Goal: Information Seeking & Learning: Learn about a topic

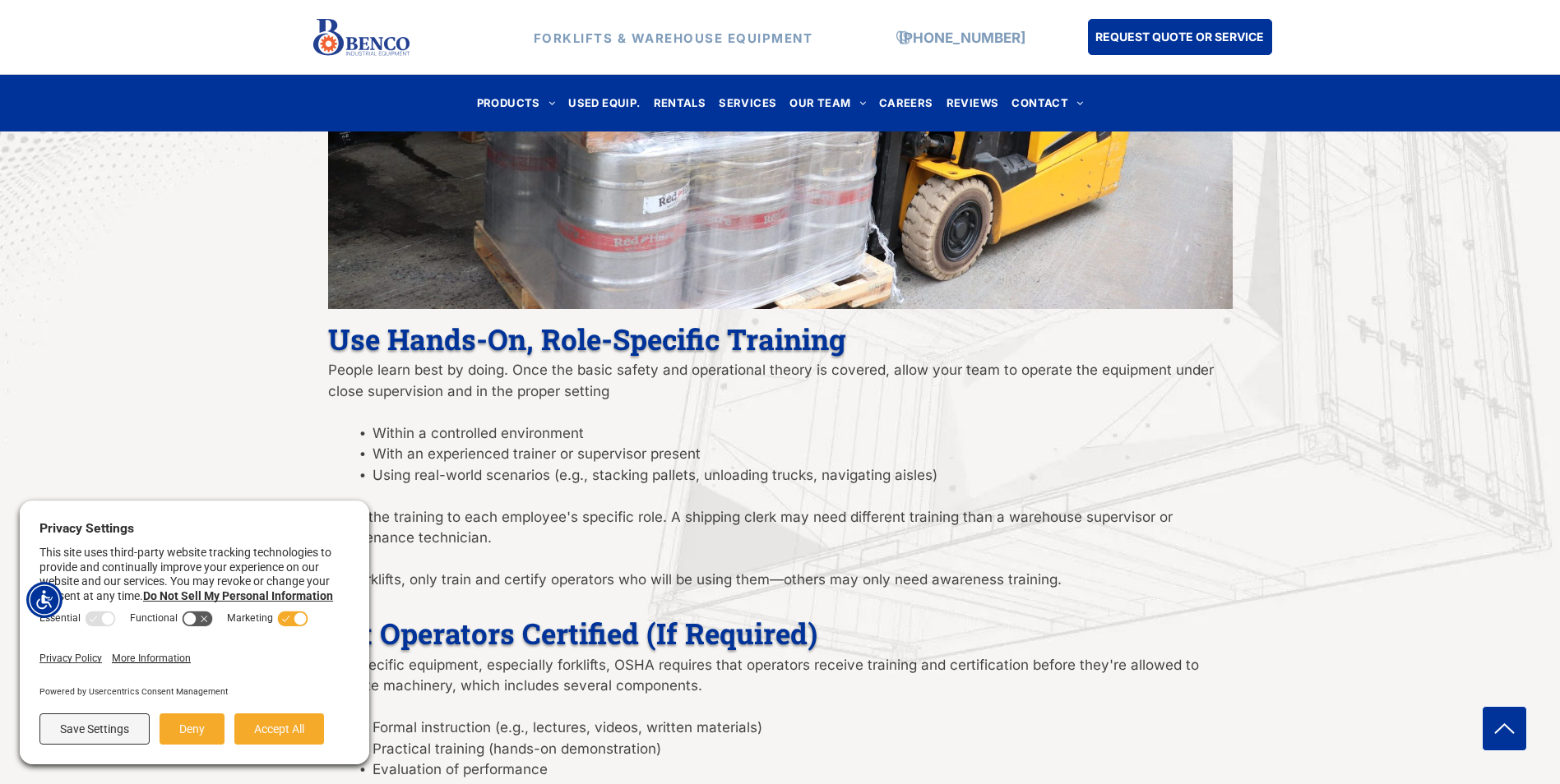
scroll to position [1892, 0]
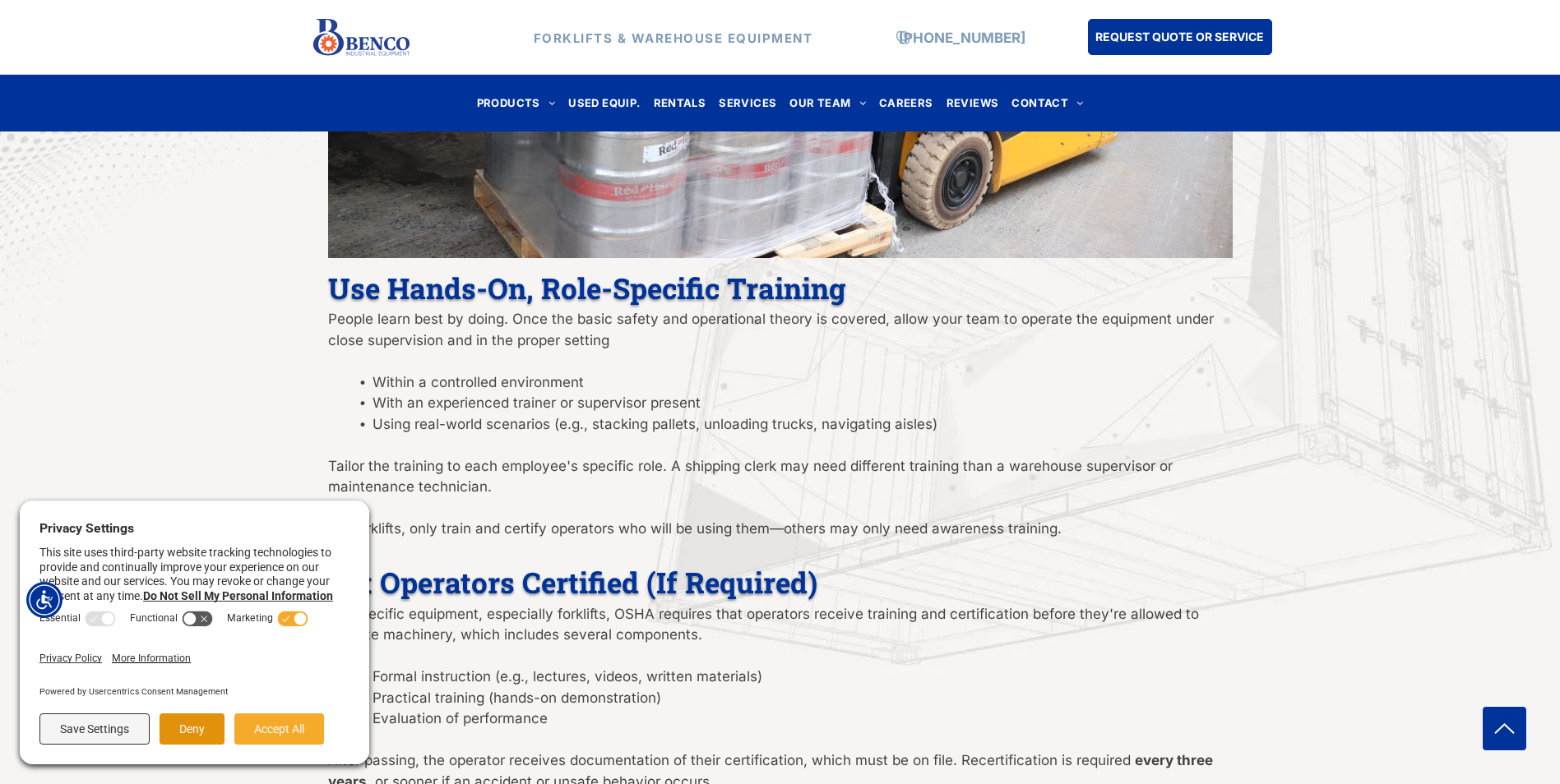
click at [192, 730] on button "Deny" at bounding box center [192, 729] width 65 height 32
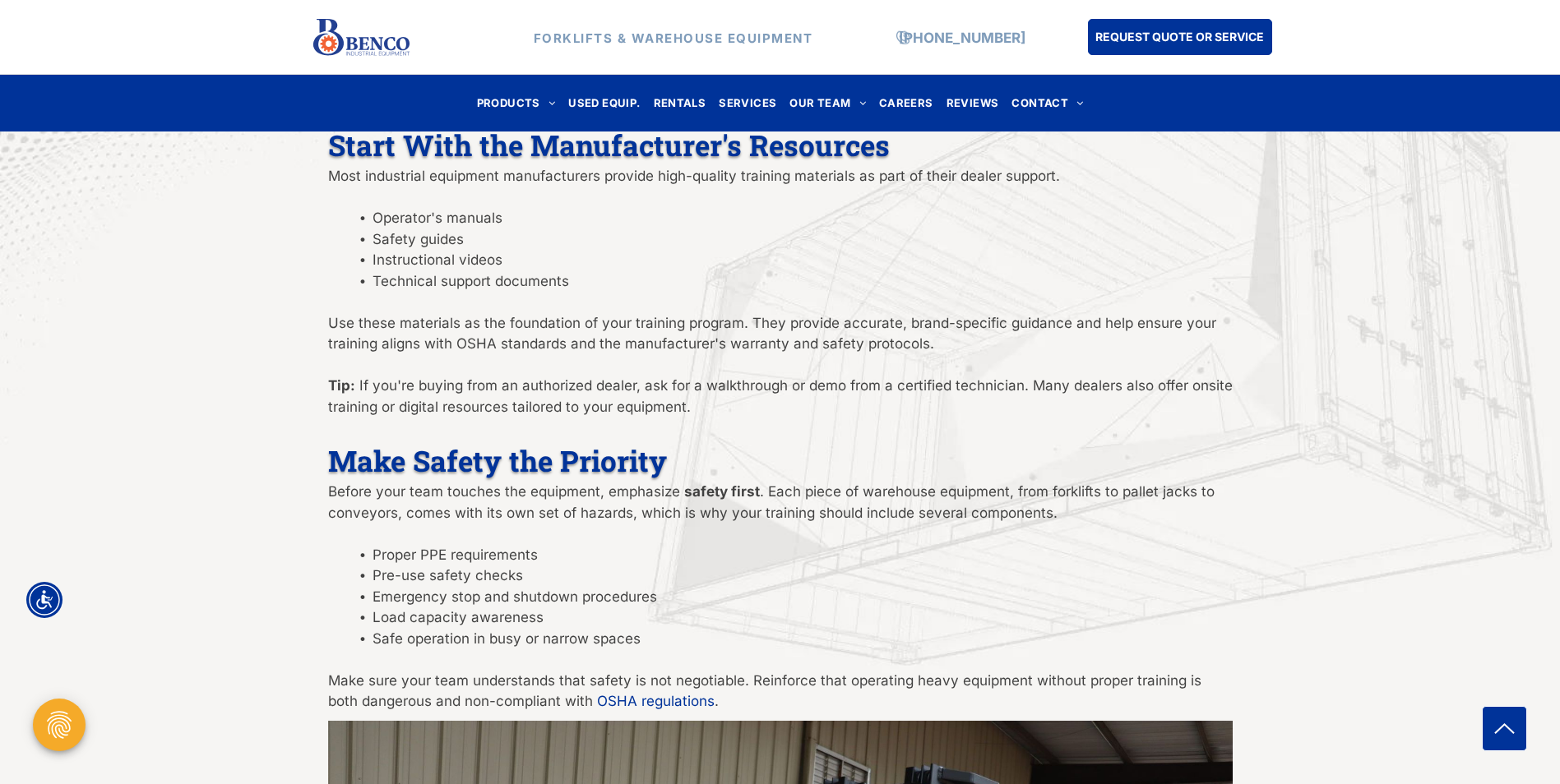
scroll to position [822, 0]
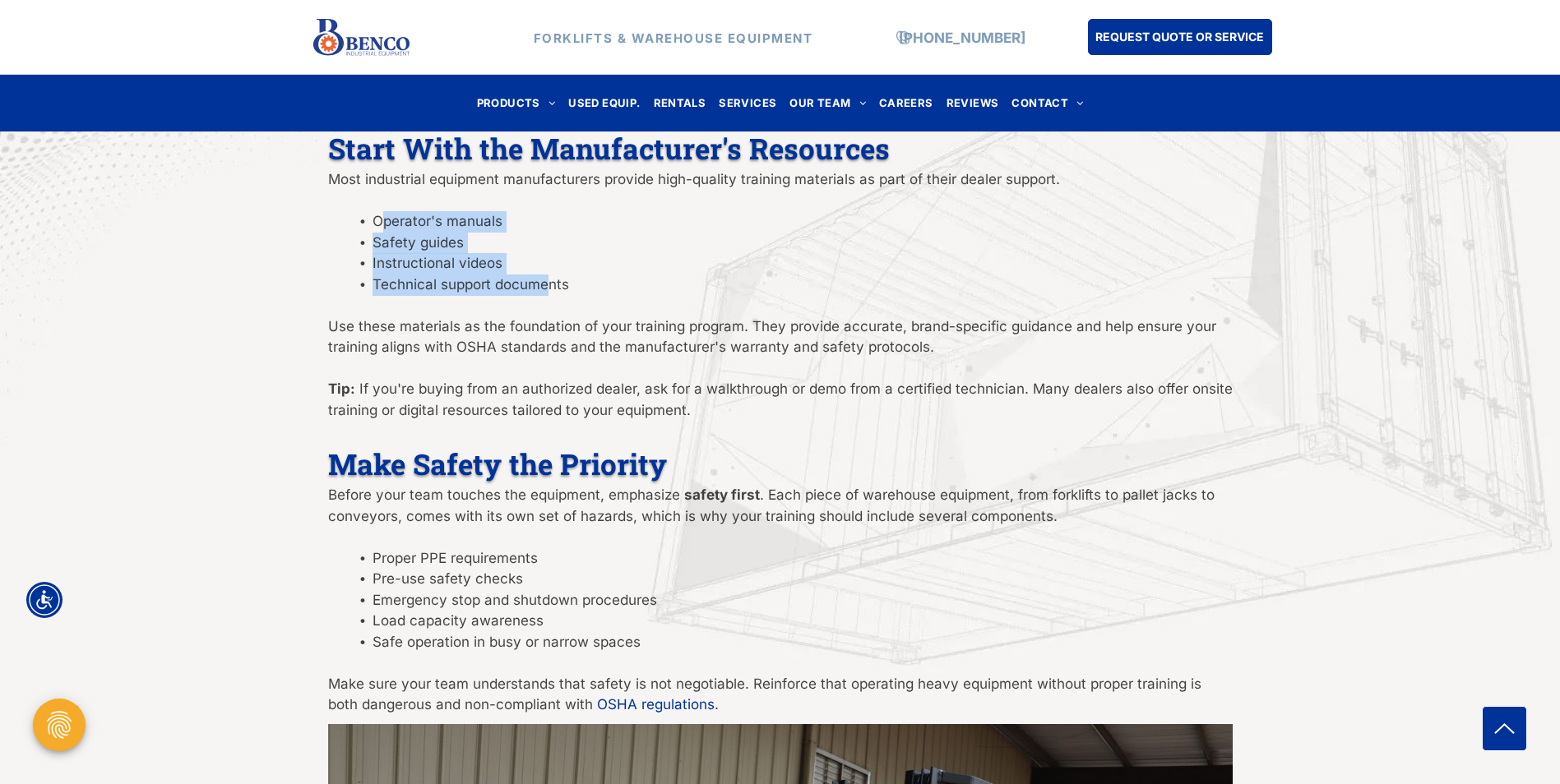
drag, startPoint x: 380, startPoint y: 221, endPoint x: 552, endPoint y: 281, distance: 182.2
click at [552, 281] on ul "Operator's manuals Safety guides Instructional videos Technical support documen…" at bounding box center [780, 254] width 905 height 84
drag, startPoint x: 552, startPoint y: 281, endPoint x: 369, endPoint y: 218, distance: 193.5
click at [369, 218] on ul "Operator's manuals Safety guides Instructional videos Technical support documen…" at bounding box center [780, 254] width 905 height 84
copy ul "Operator's manuals Safety guides Instructional videos Technical support documen…"
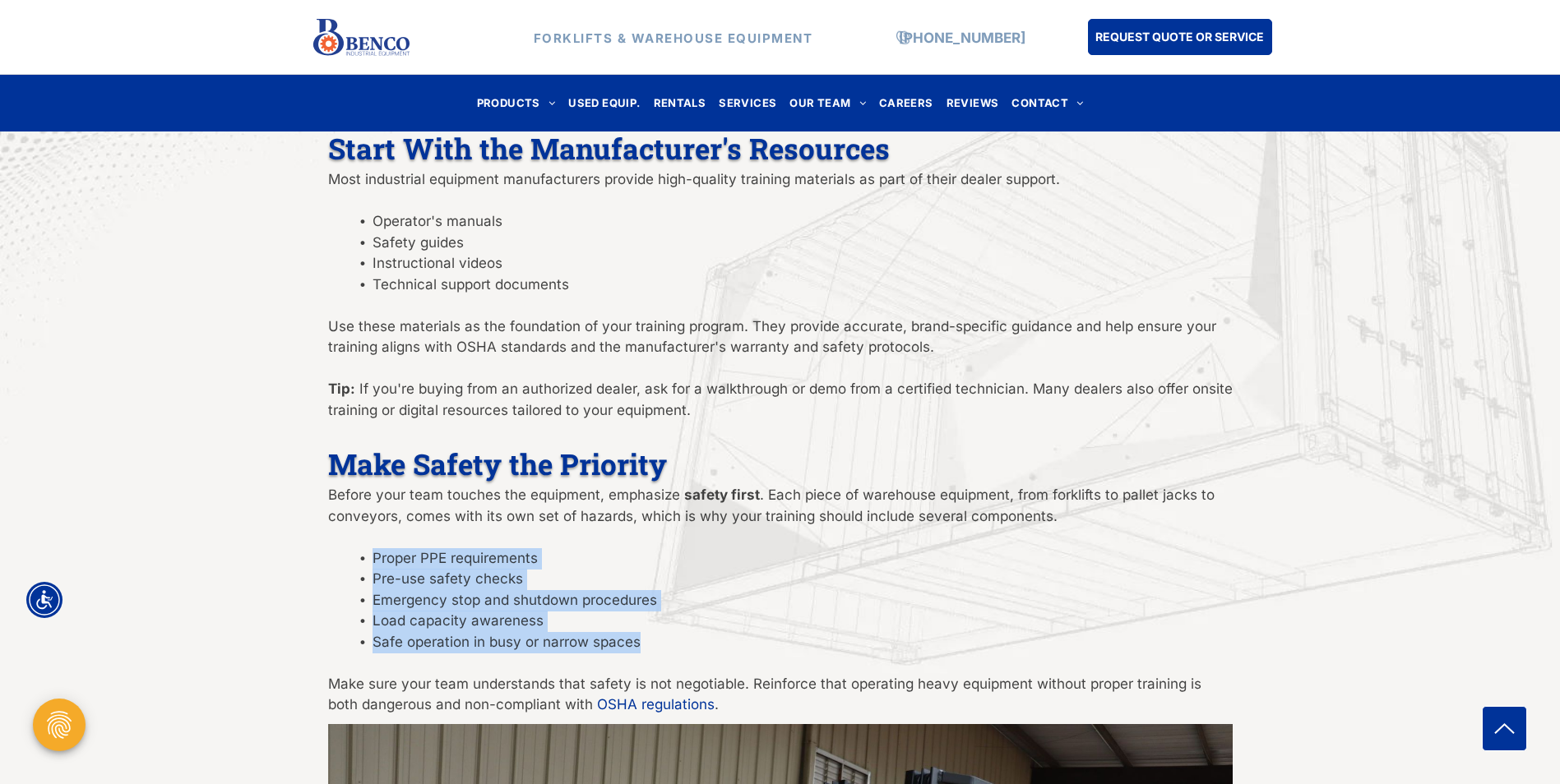
drag, startPoint x: 651, startPoint y: 640, endPoint x: 370, endPoint y: 556, distance: 293.3
click at [370, 556] on ul "Proper PPE requirements Pre-use safety checks Emergency stop and shutdown proce…" at bounding box center [780, 601] width 905 height 105
copy ul "Proper PPE requirements Pre-use safety checks Emergency stop and shutdown proce…"
click at [602, 591] on li "Emergency stop and shutdown procedures" at bounding box center [803, 601] width 860 height 21
drag, startPoint x: 636, startPoint y: 641, endPoint x: 337, endPoint y: 547, distance: 313.4
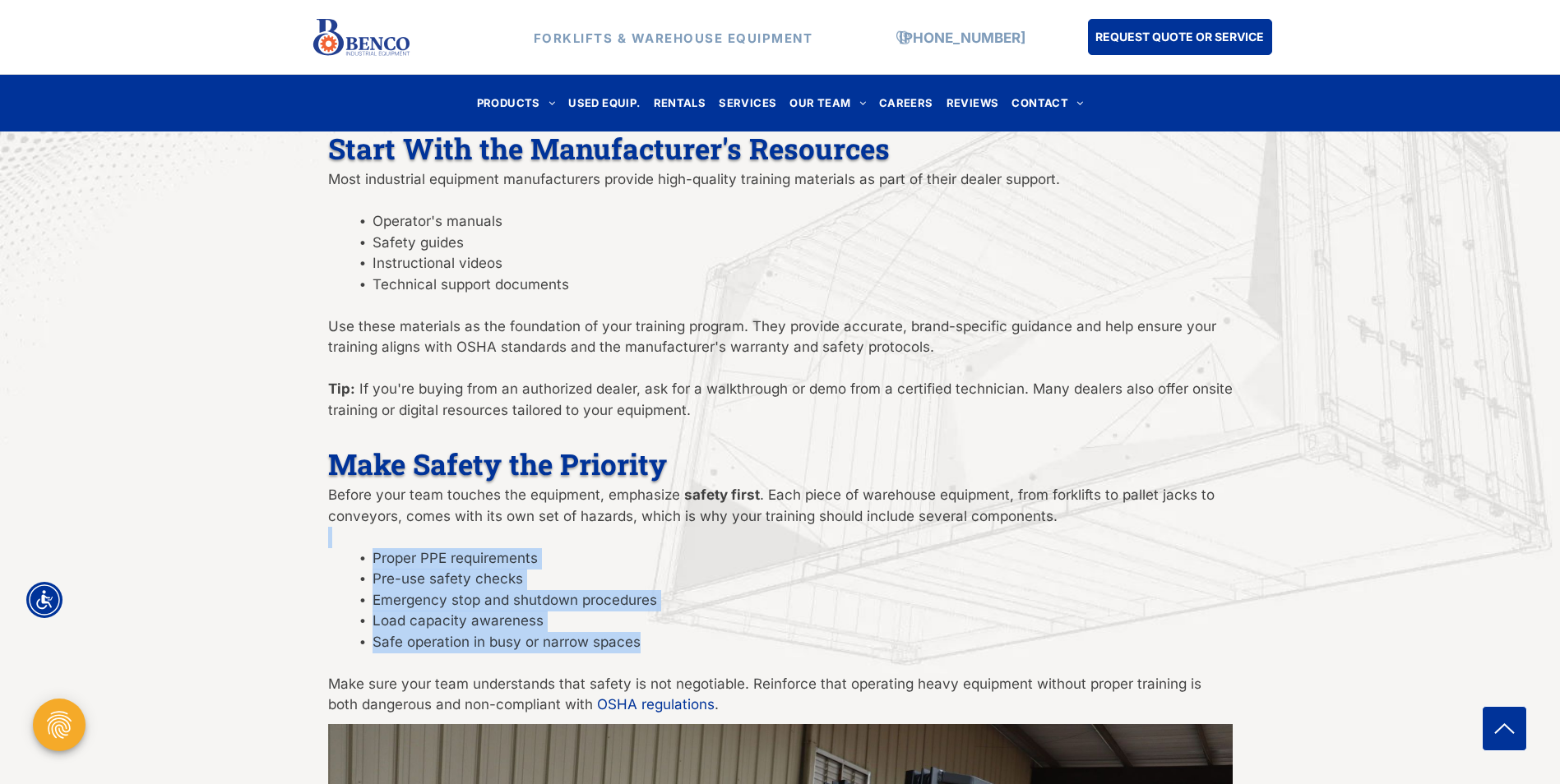
click at [337, 547] on div "Introducing new forklifts or warehouse equipment into your operations can be a …" at bounding box center [780, 305] width 905 height 824
copy div "Proper PPE requirements Pre-use safety checks Emergency stop and shutdown proce…"
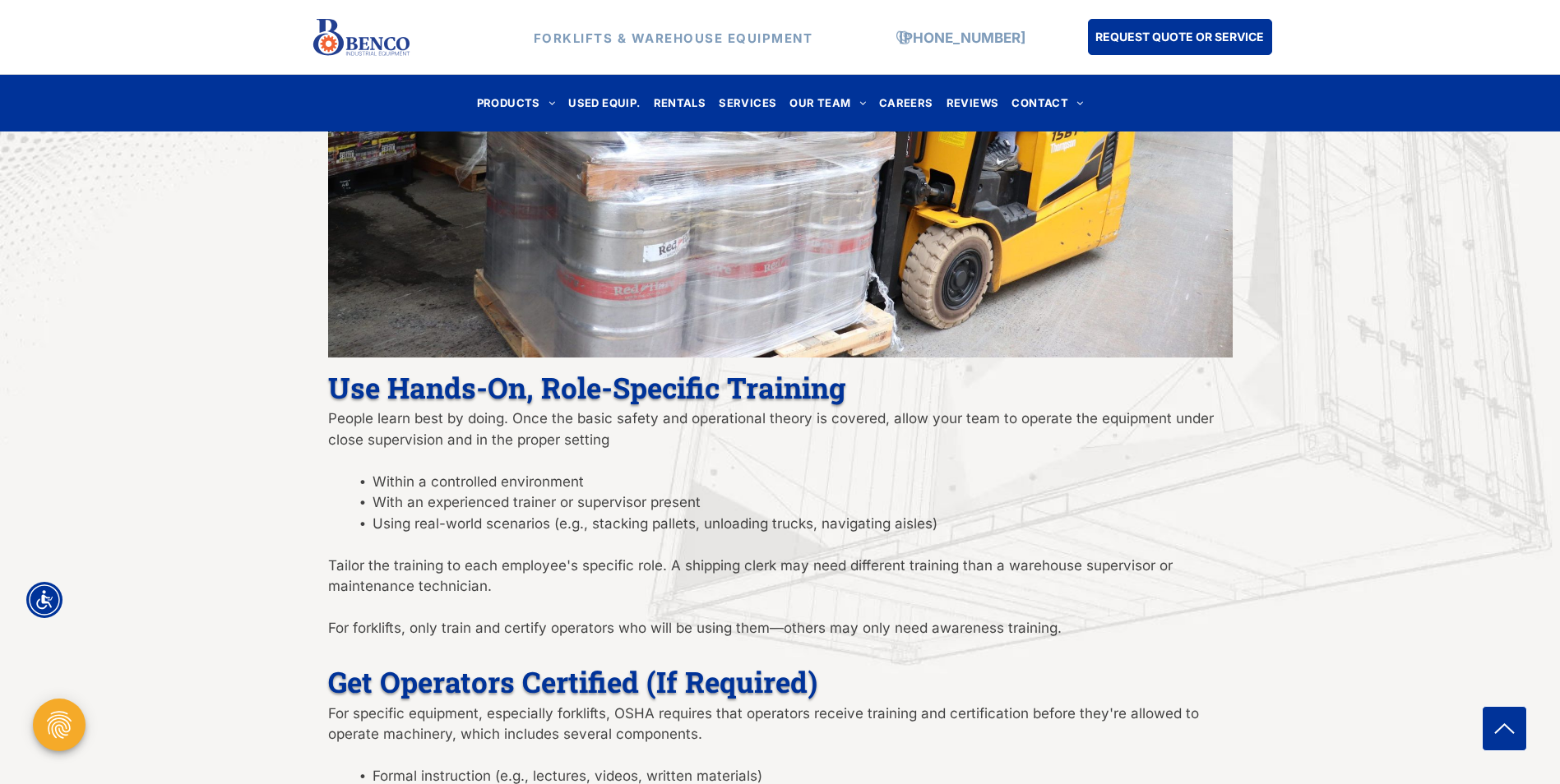
scroll to position [1809, 0]
